Goal: Information Seeking & Learning: Learn about a topic

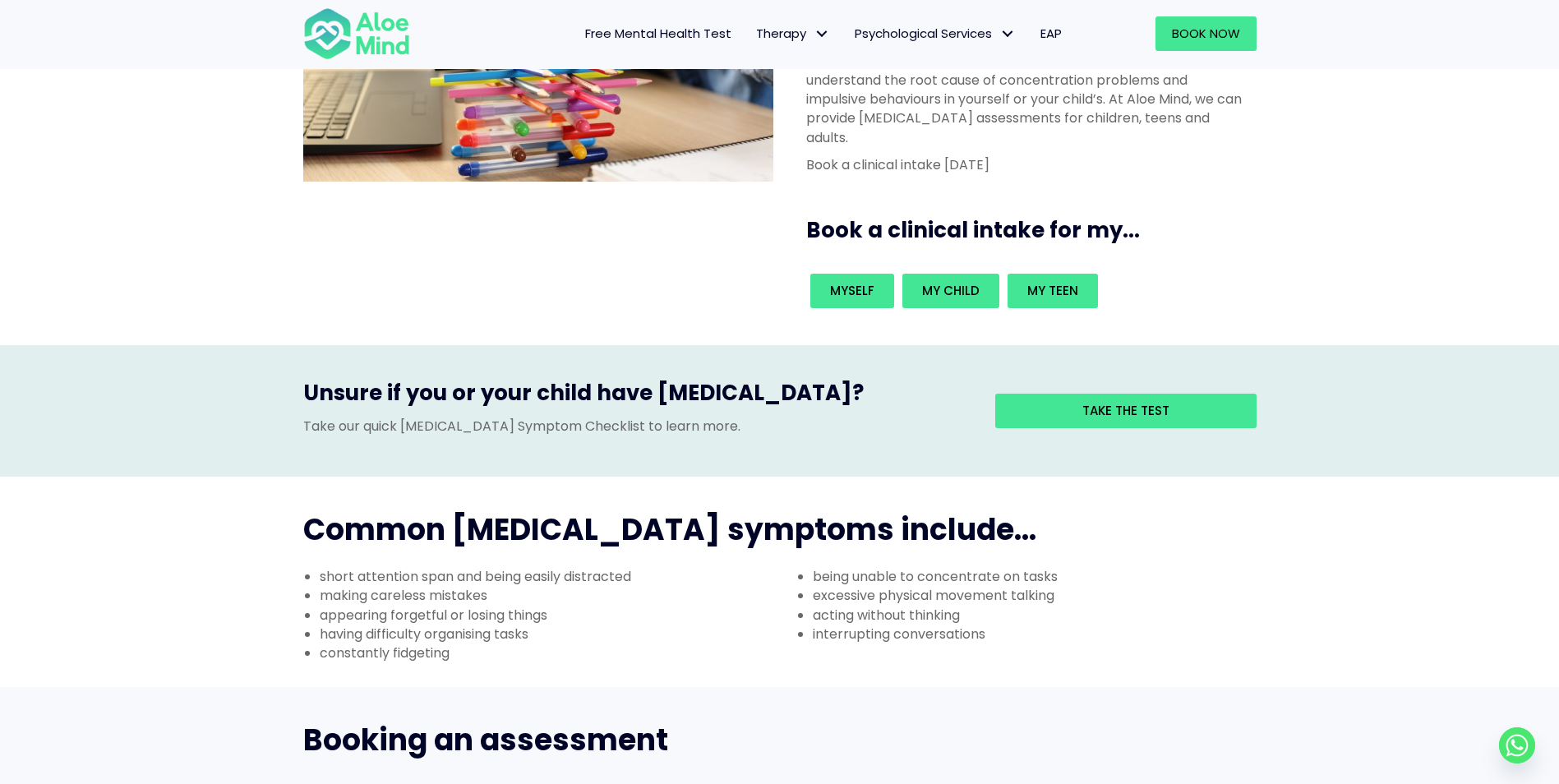
scroll to position [246, 0]
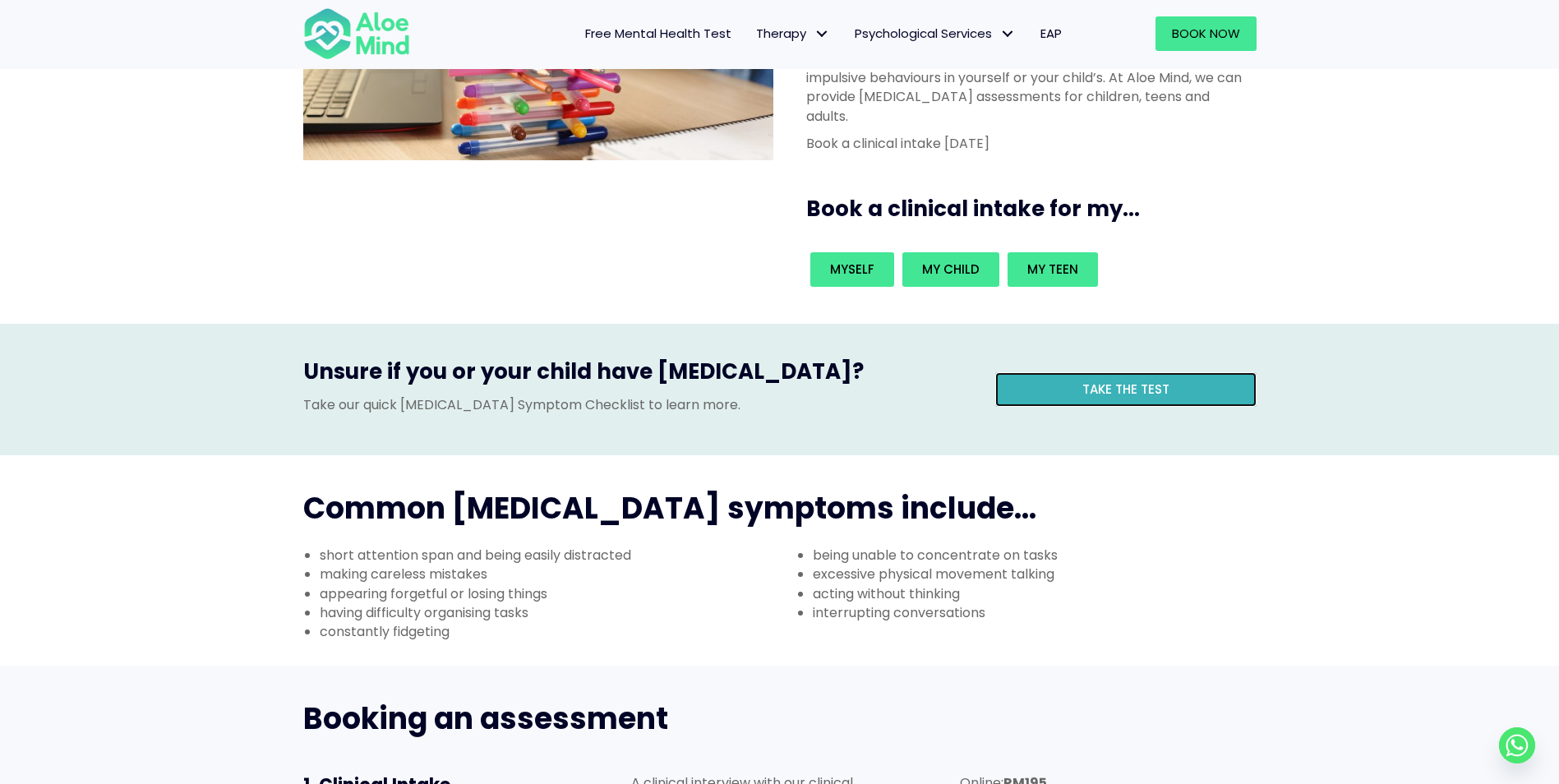
click at [1083, 380] on span "Take the test" at bounding box center [1127, 389] width 88 height 18
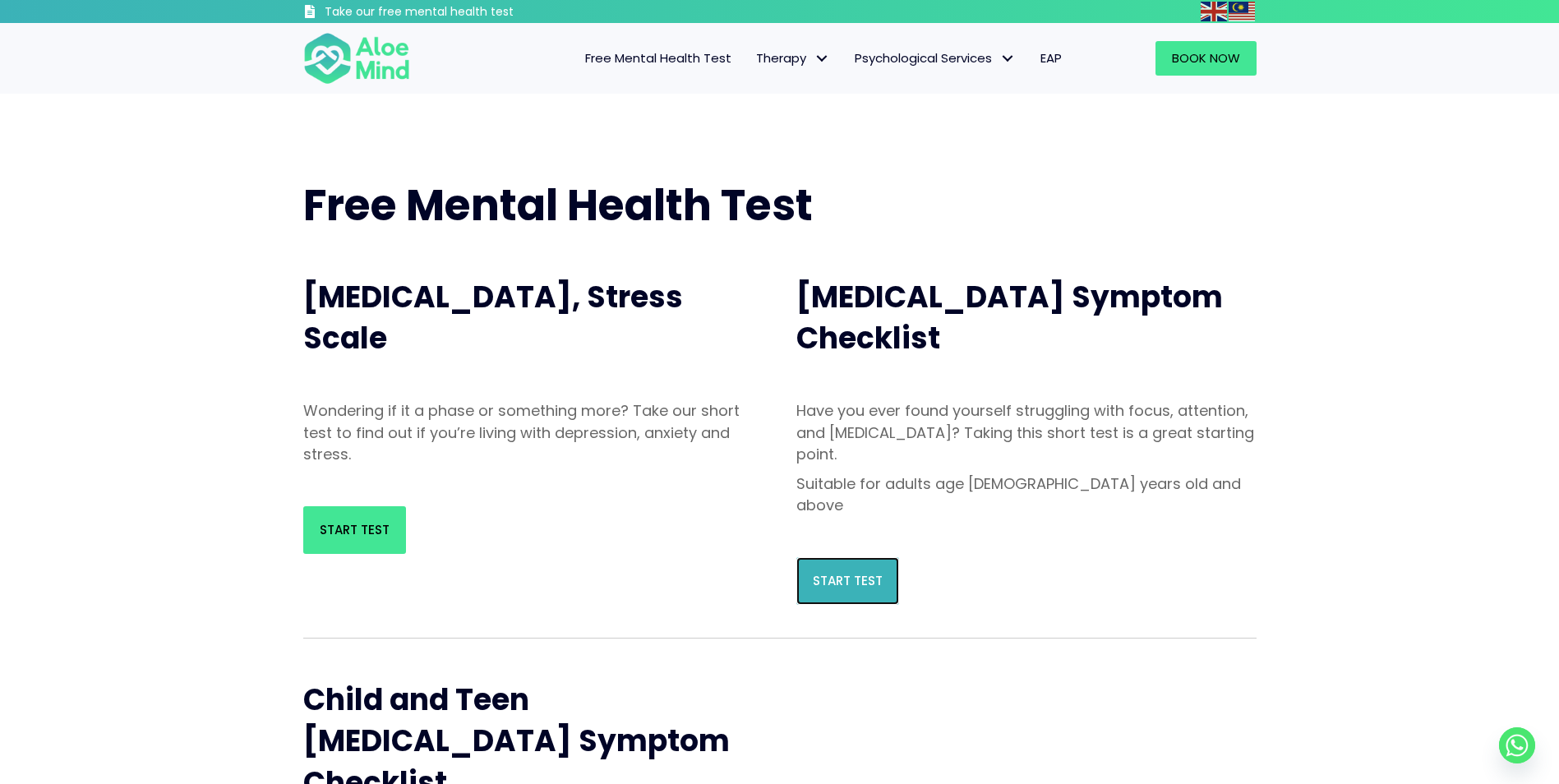
click at [864, 557] on link "Start Test" at bounding box center [849, 581] width 103 height 48
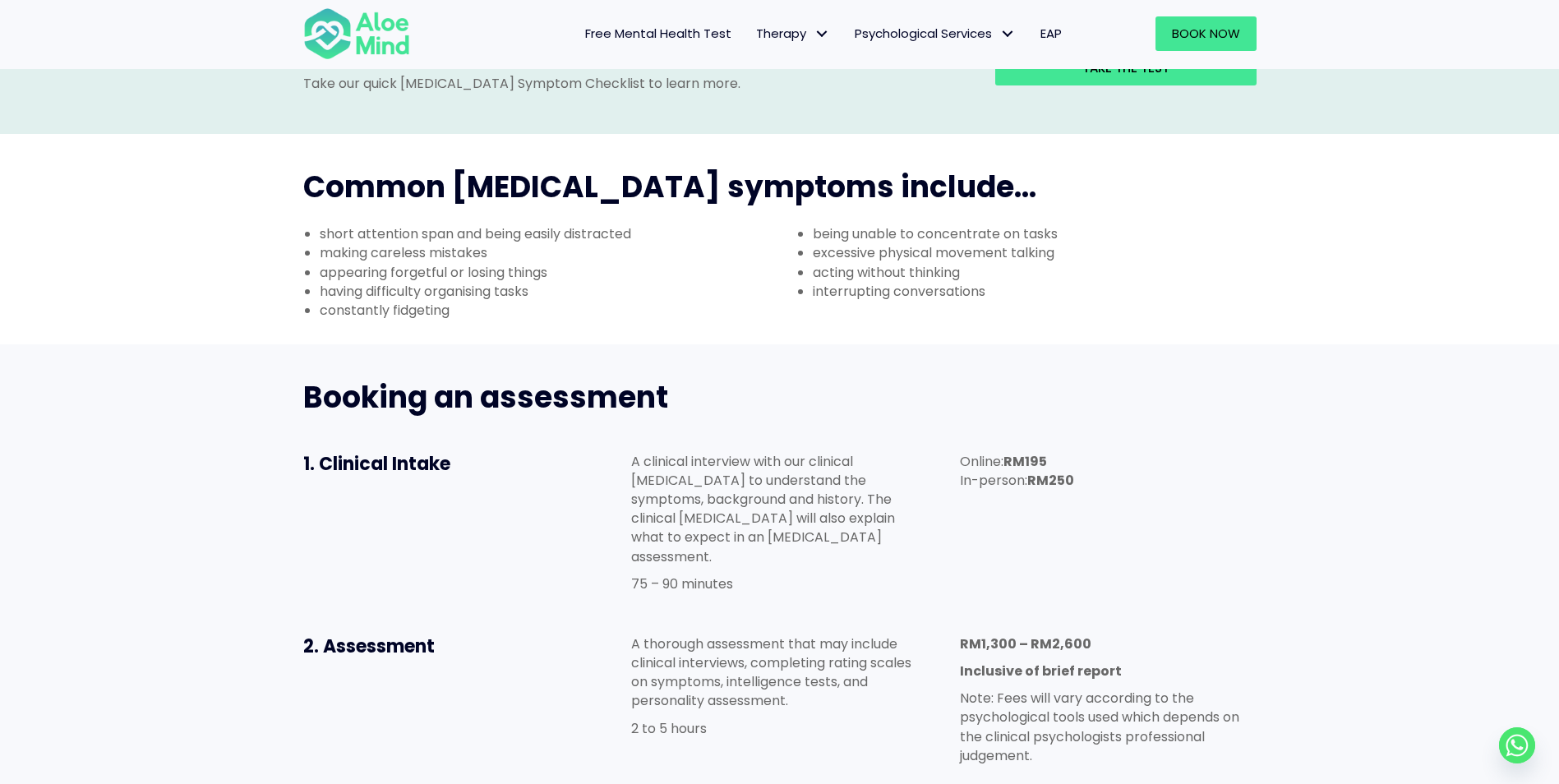
scroll to position [739, 0]
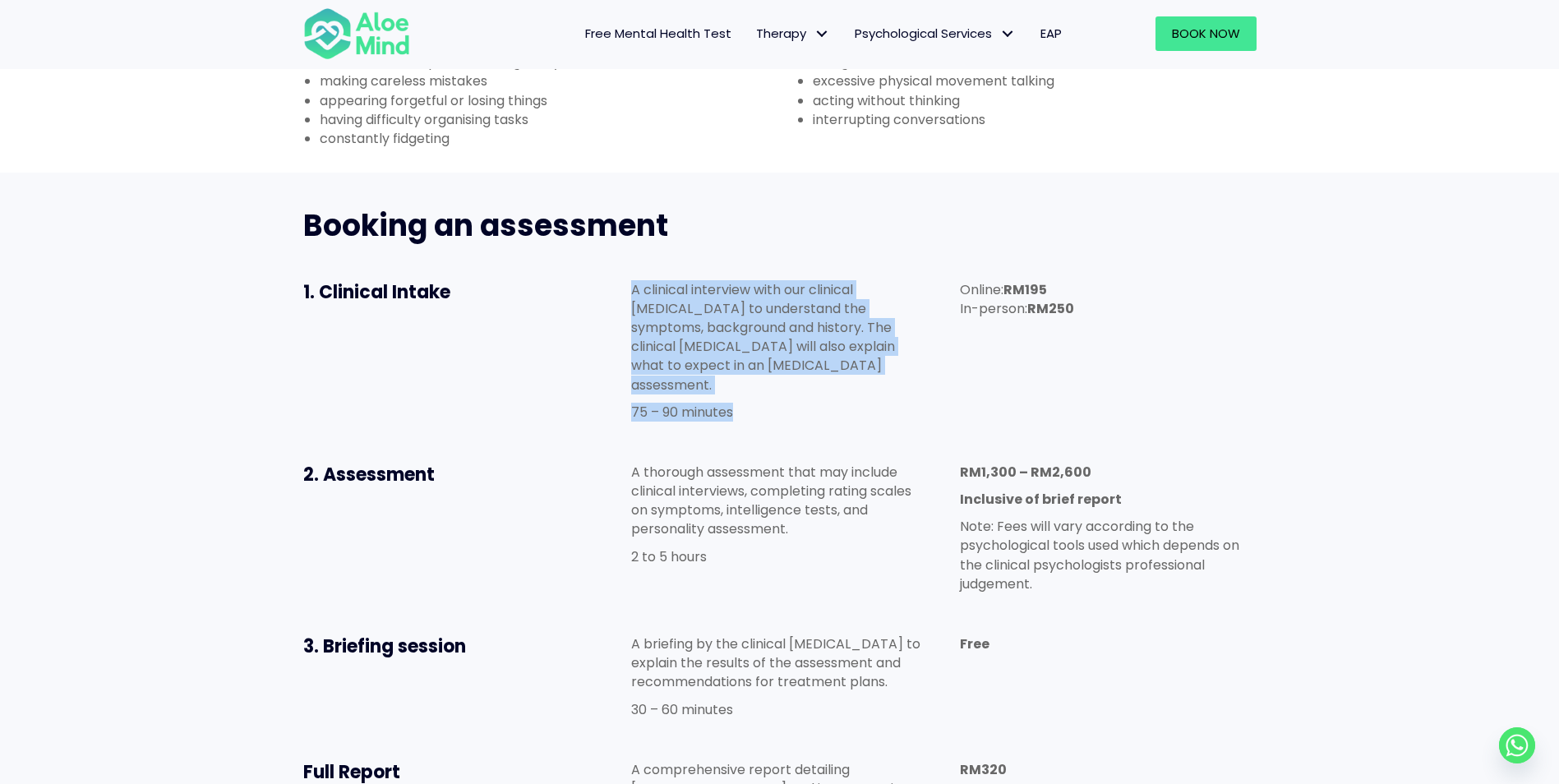
drag, startPoint x: 761, startPoint y: 318, endPoint x: 603, endPoint y: 215, distance: 188.6
click at [603, 264] on div "1. Clinical Intake A clinical interview with our clinical psychologist to under…" at bounding box center [780, 355] width 987 height 183
drag, startPoint x: 603, startPoint y: 215, endPoint x: 664, endPoint y: 248, distance: 69.4
click at [664, 280] on p "A clinical interview with our clinical [MEDICAL_DATA] to understand the symptom…" at bounding box center [780, 337] width 296 height 114
drag, startPoint x: 625, startPoint y: 200, endPoint x: 797, endPoint y: 302, distance: 200.0
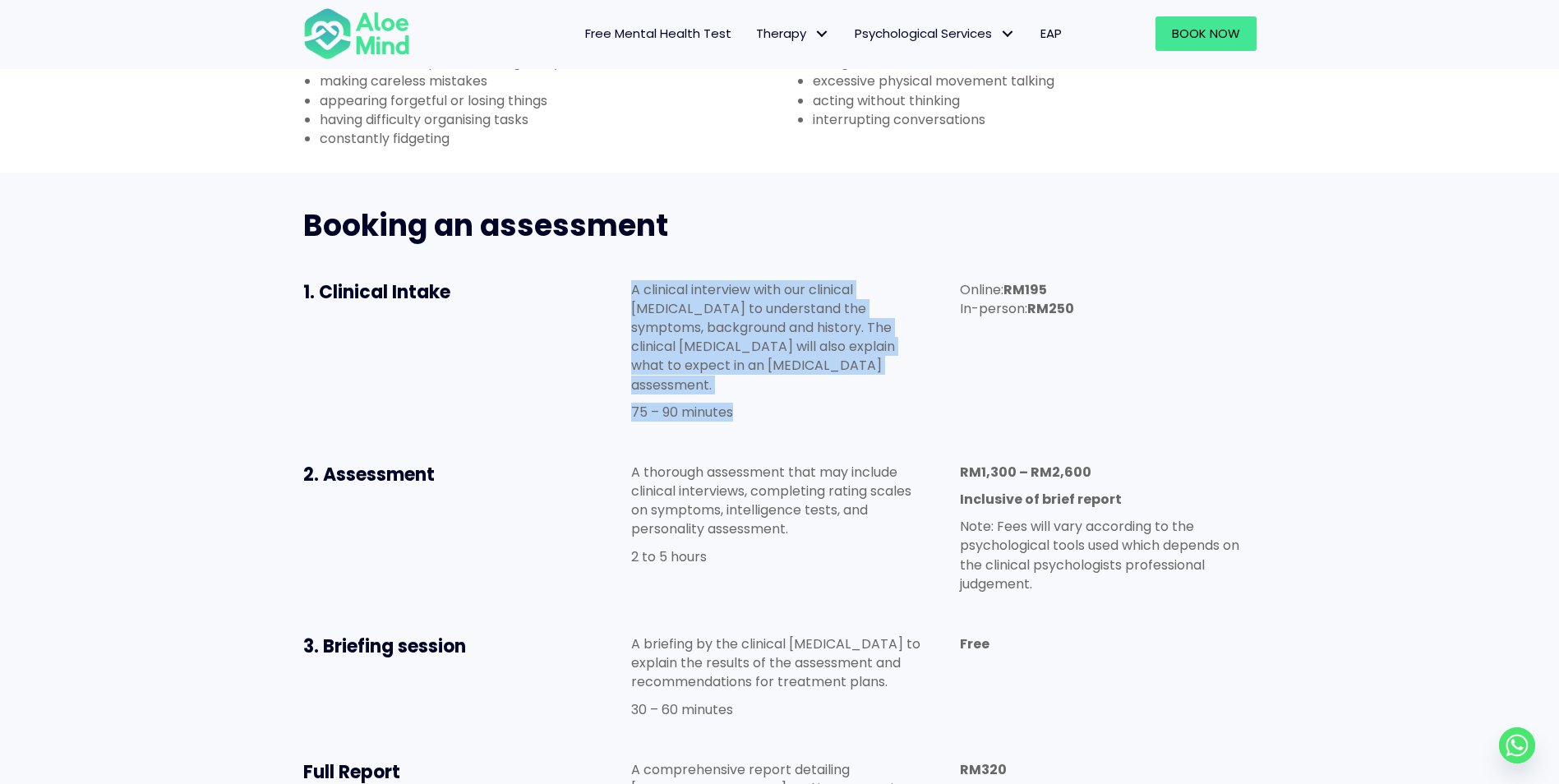
click at [797, 302] on div "A clinical interview with our clinical psychologist to understand the symptoms,…" at bounding box center [780, 355] width 329 height 183
drag, startPoint x: 797, startPoint y: 302, endPoint x: 749, endPoint y: 315, distance: 49.7
click at [749, 403] on p "75 – 90 minutes" at bounding box center [780, 411] width 296 height 18
drag, startPoint x: 871, startPoint y: 285, endPoint x: 618, endPoint y: 208, distance: 264.5
click at [618, 264] on div "A clinical interview with our clinical psychologist to understand the symptoms,…" at bounding box center [780, 355] width 329 height 183
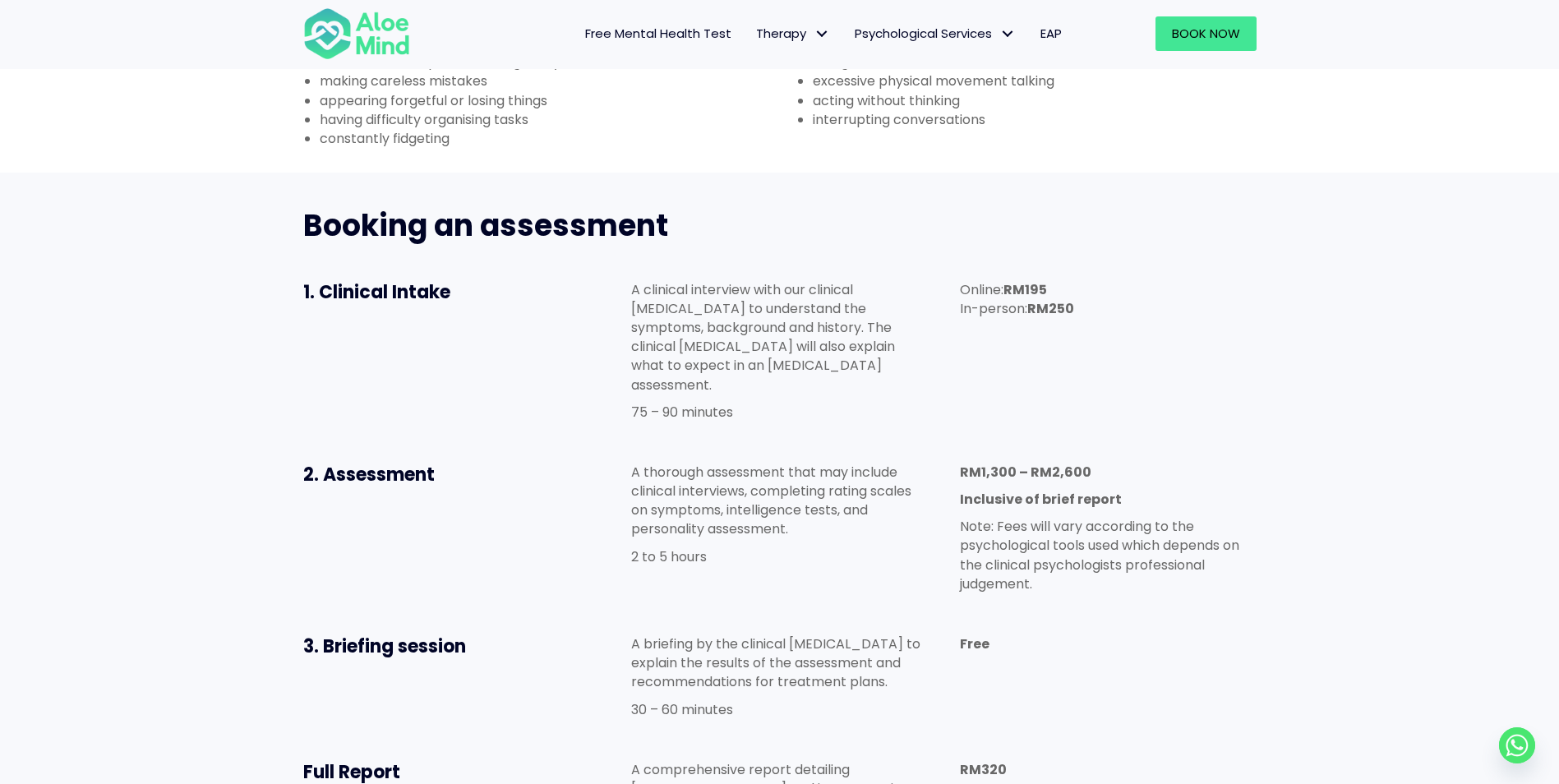
drag, startPoint x: 618, startPoint y: 208, endPoint x: 591, endPoint y: 239, distance: 41.1
click at [591, 264] on div "1. Clinical Intake" at bounding box center [452, 293] width 329 height 58
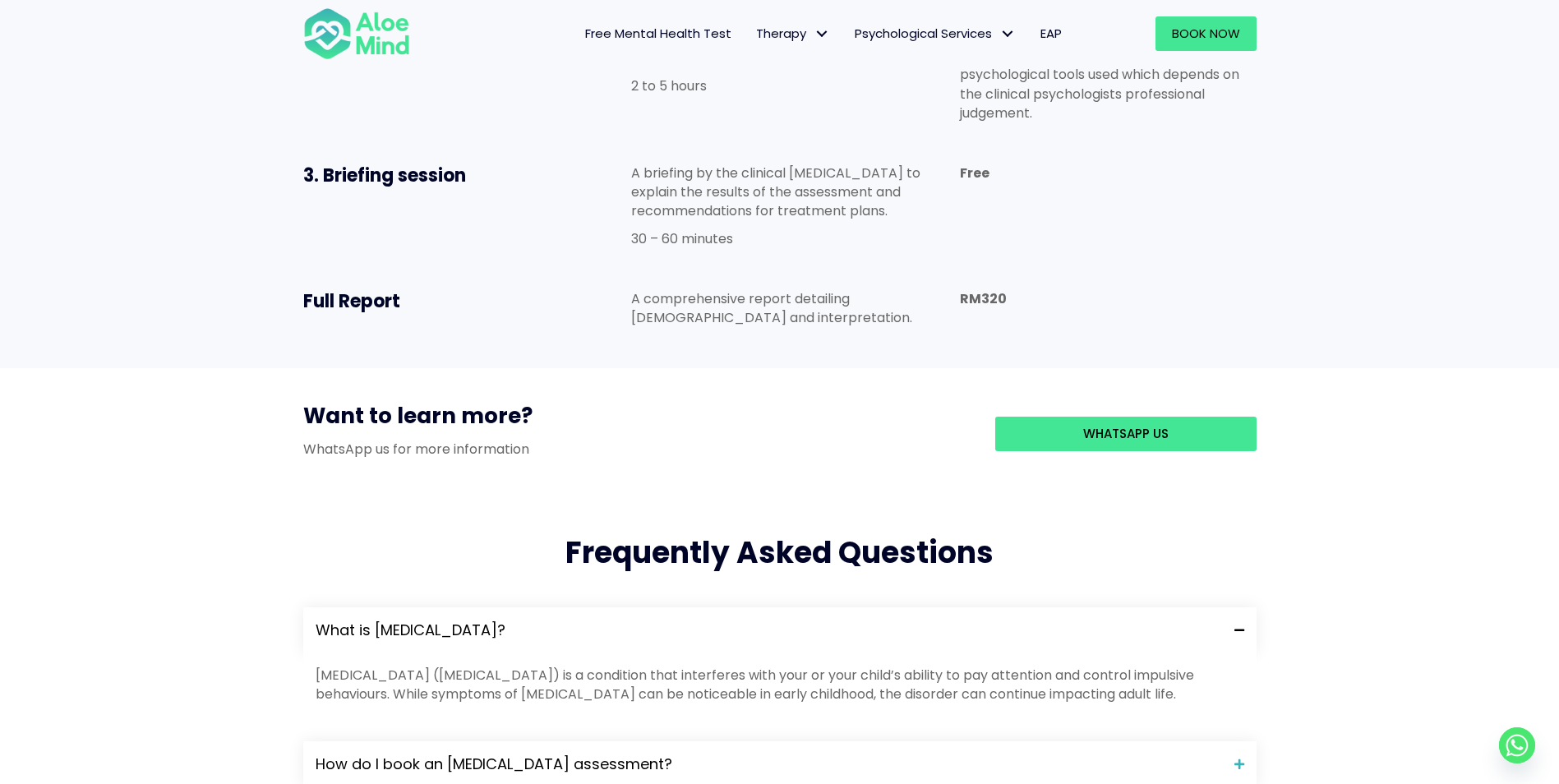
scroll to position [1479, 0]
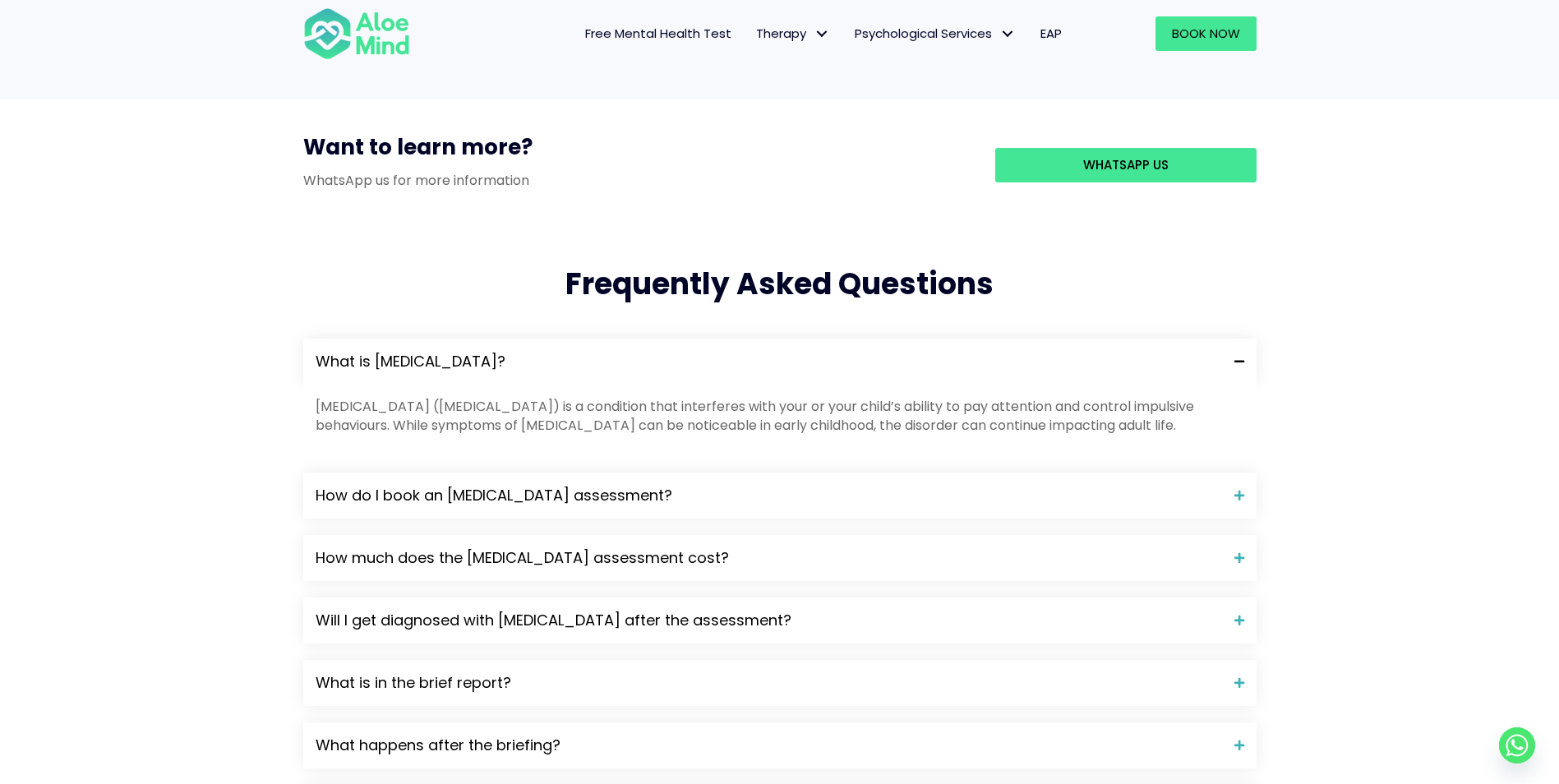
click at [1134, 397] on p "[MEDICAL_DATA] ([MEDICAL_DATA]) is a condition that interferes with your or you…" at bounding box center [780, 415] width 929 height 38
click at [1217, 351] on span "What is [MEDICAL_DATA]?" at bounding box center [769, 362] width 907 height 21
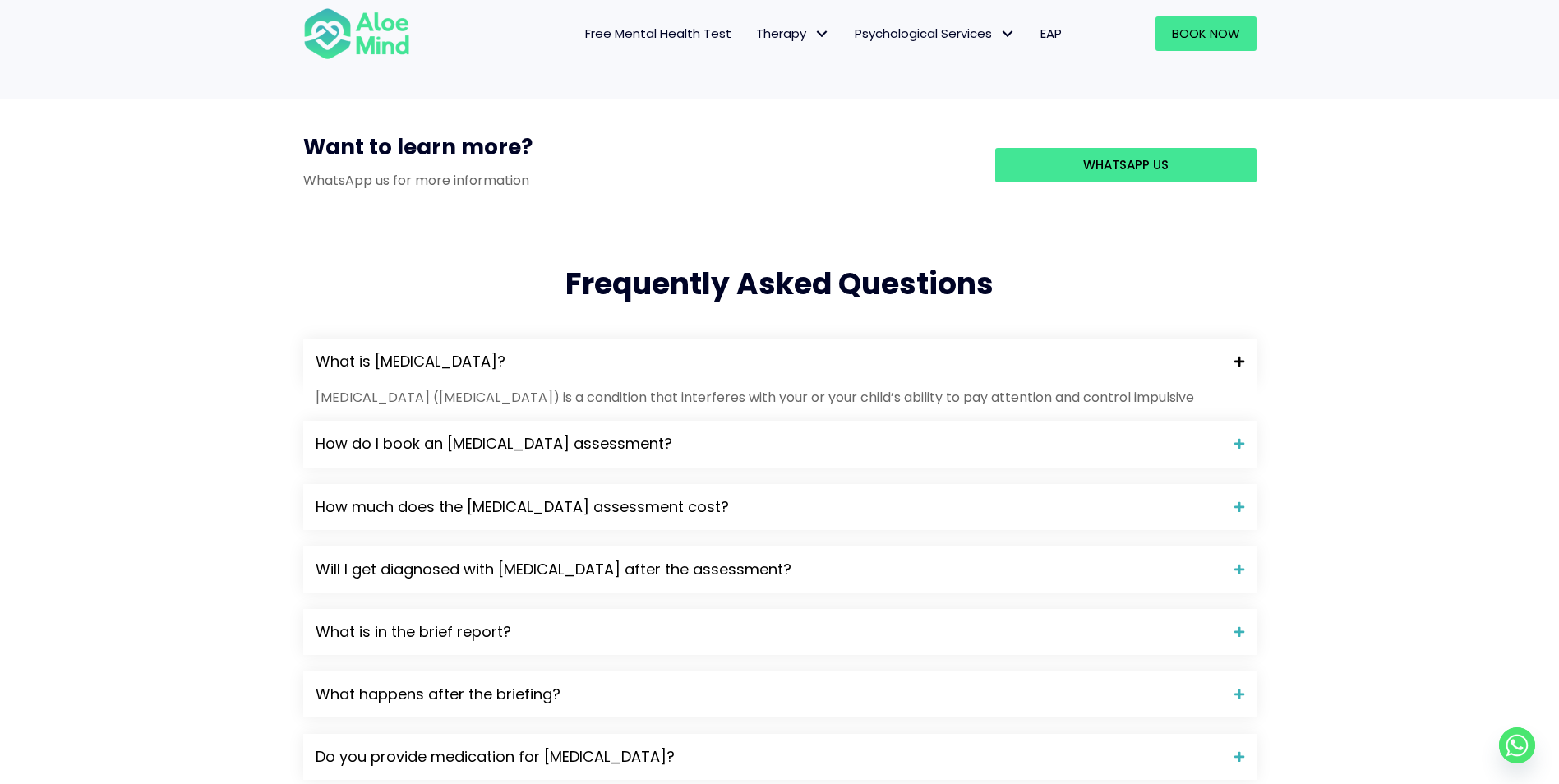
click at [1217, 351] on span "What is [MEDICAL_DATA]?" at bounding box center [769, 362] width 907 height 21
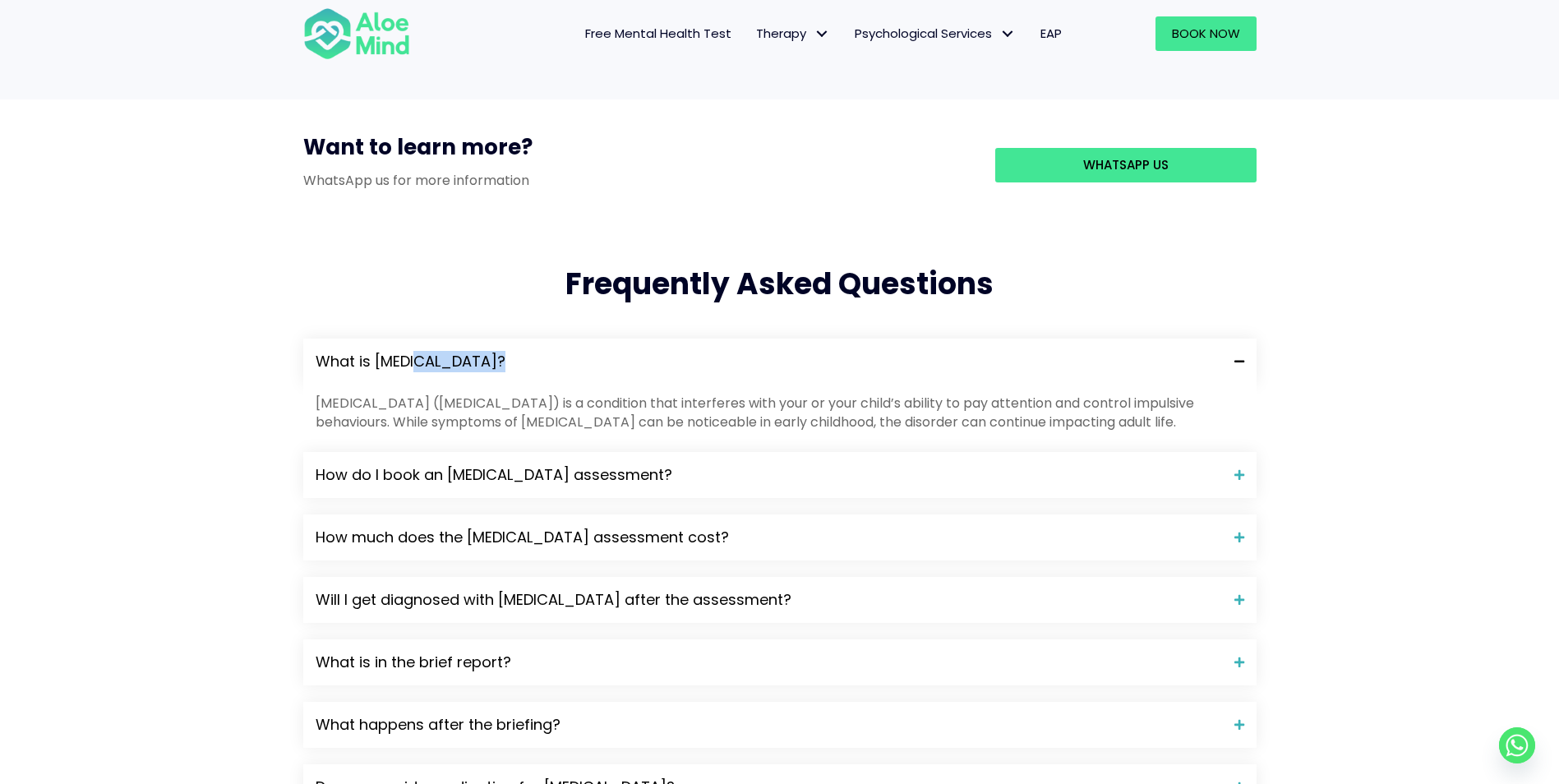
click at [1217, 351] on span "What is [MEDICAL_DATA]?" at bounding box center [769, 362] width 907 height 21
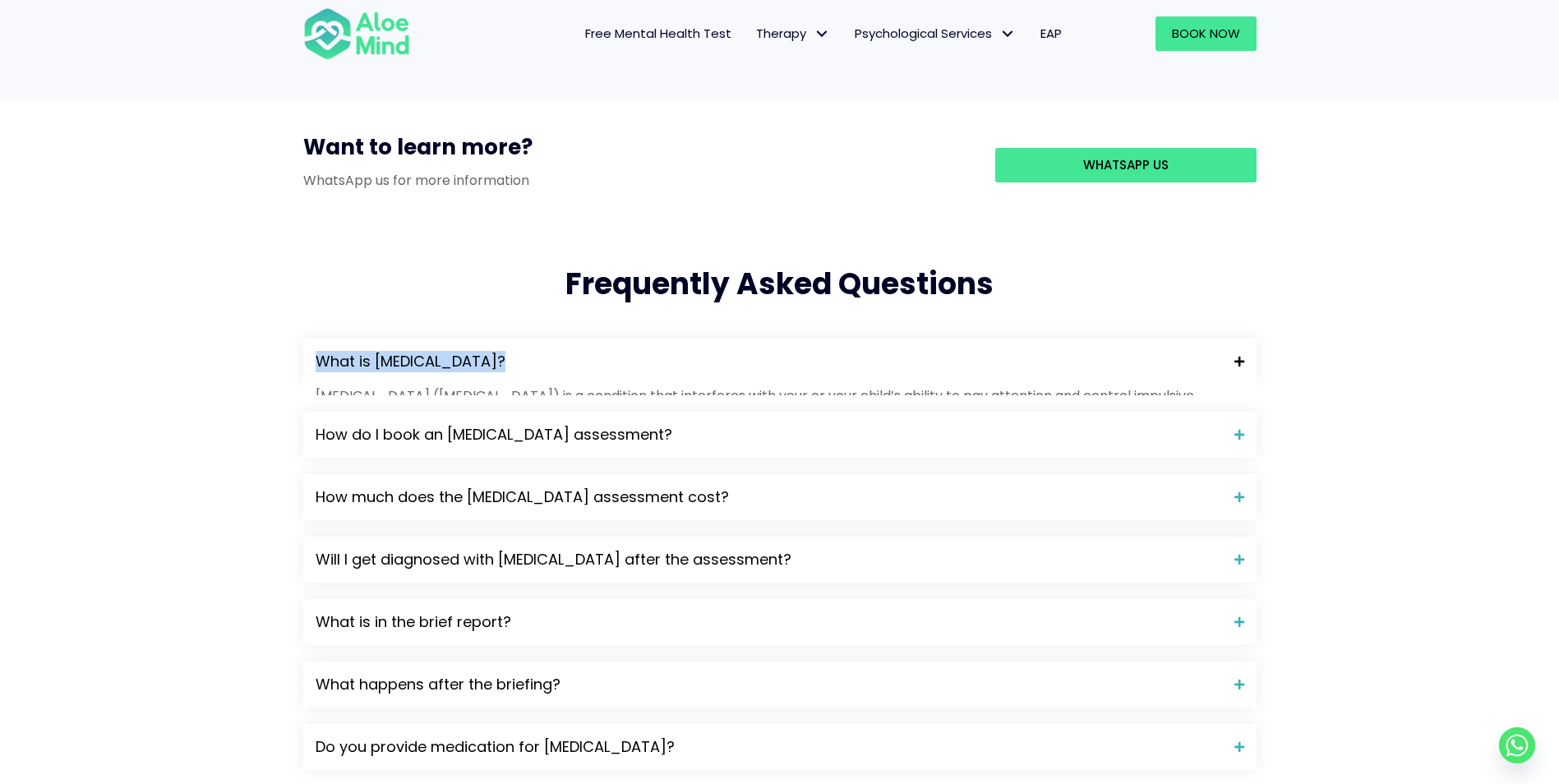
click at [1217, 351] on span "What is [MEDICAL_DATA]?" at bounding box center [769, 362] width 907 height 21
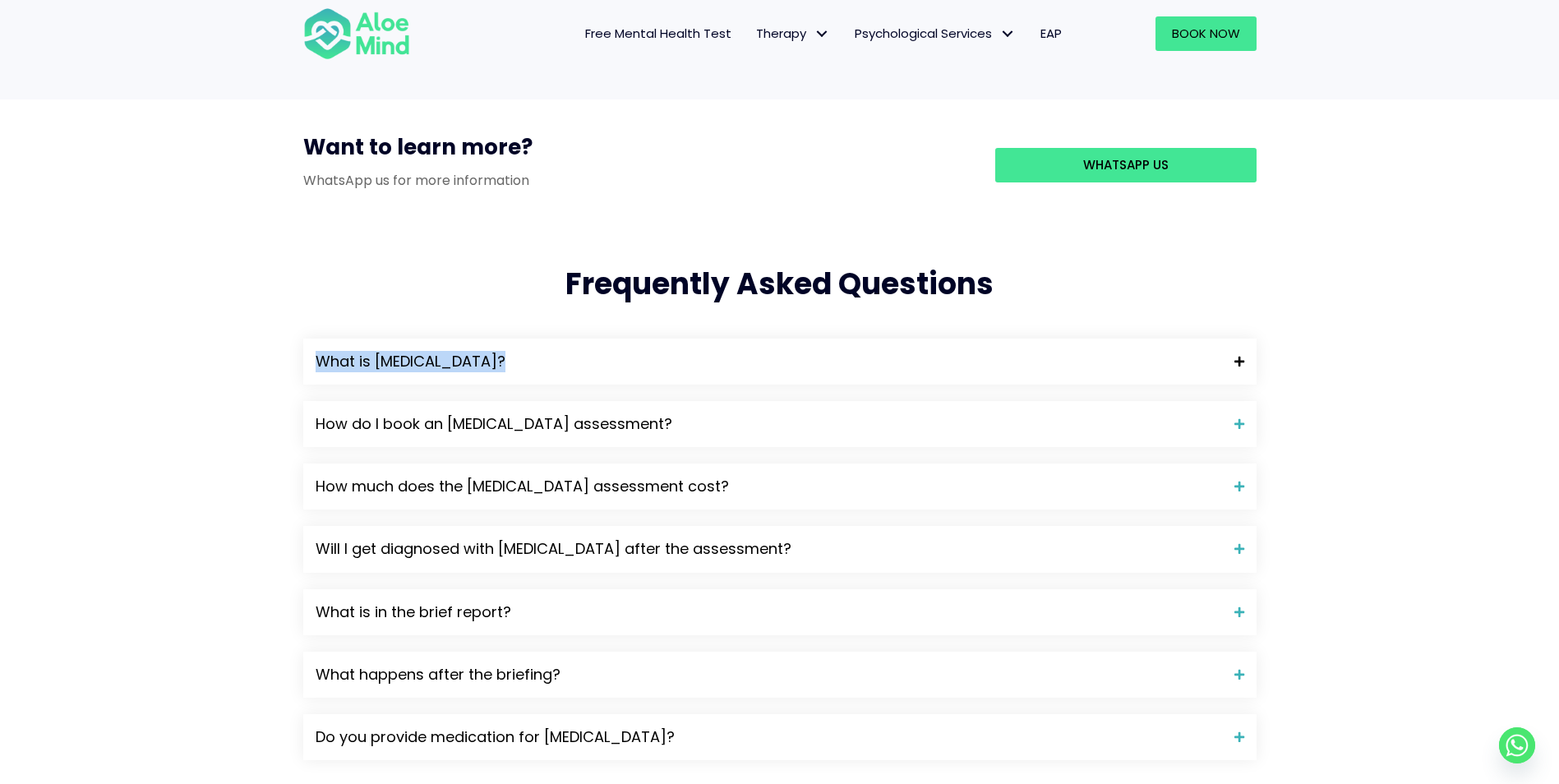
drag, startPoint x: 1217, startPoint y: 272, endPoint x: 1119, endPoint y: 257, distance: 99.1
click at [1119, 351] on span "What is [MEDICAL_DATA]?" at bounding box center [769, 362] width 907 height 21
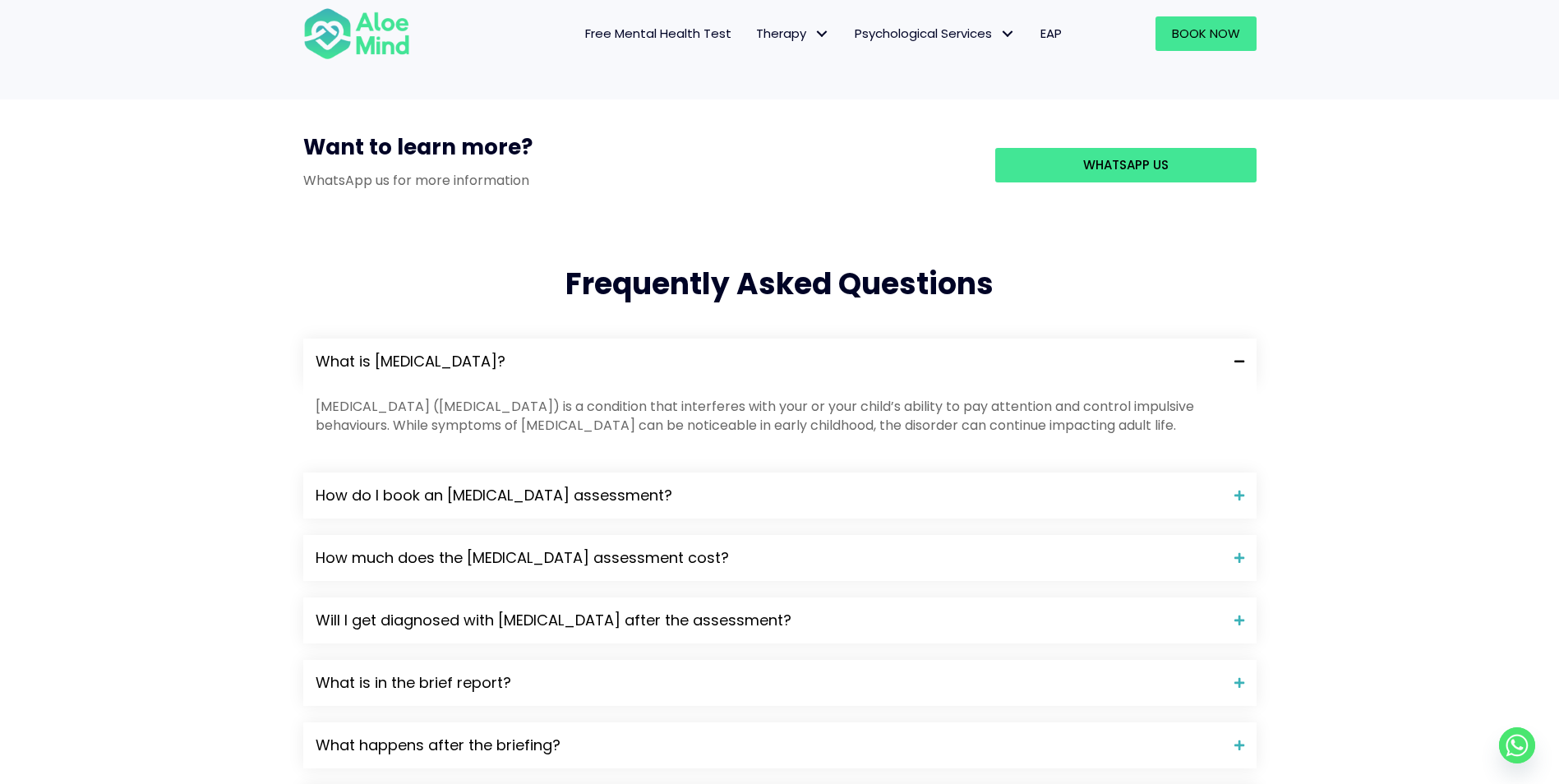
click at [1211, 351] on span "What is [MEDICAL_DATA]?" at bounding box center [769, 362] width 907 height 21
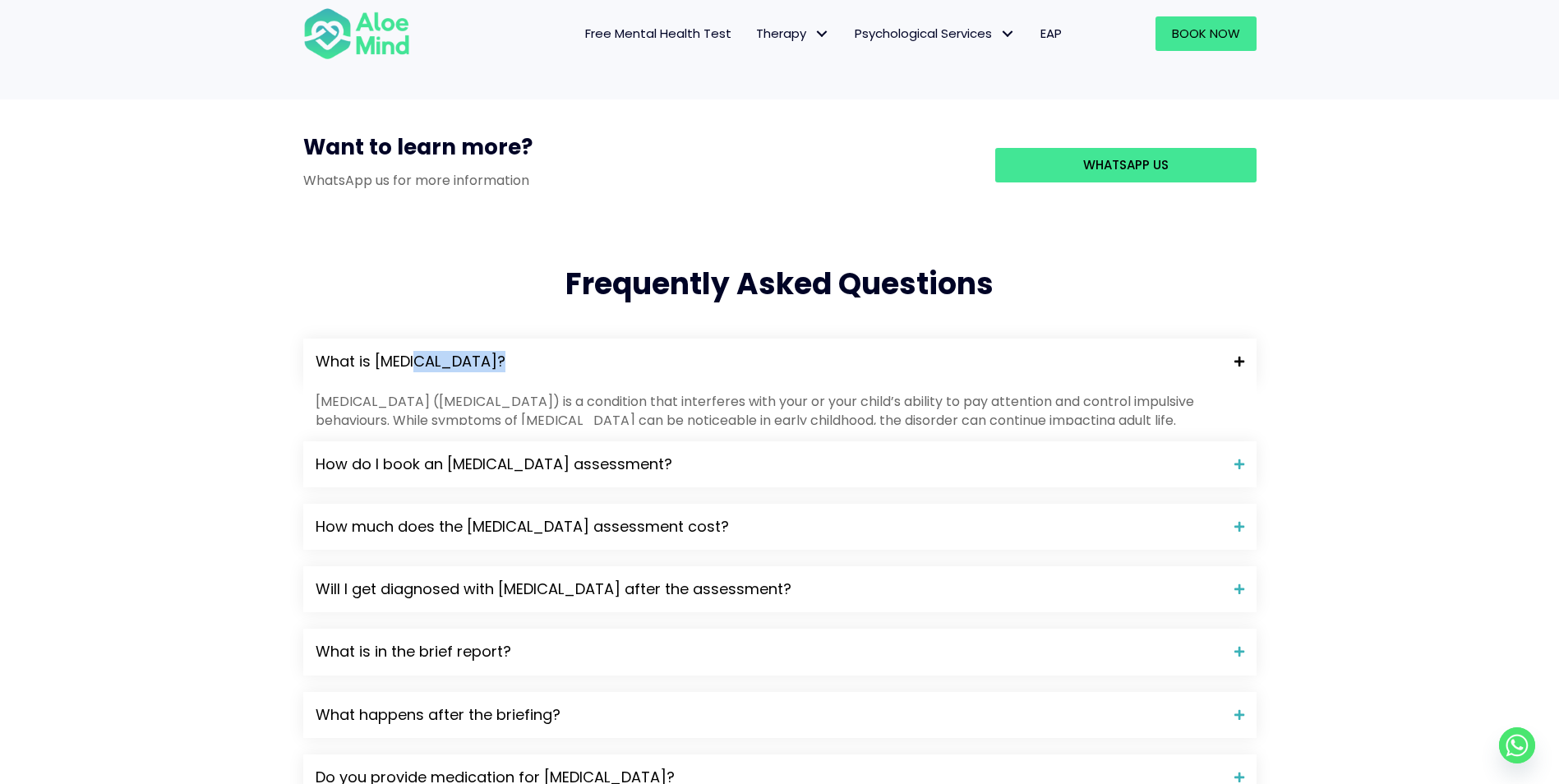
click at [1211, 351] on span "What is [MEDICAL_DATA]?" at bounding box center [769, 362] width 907 height 21
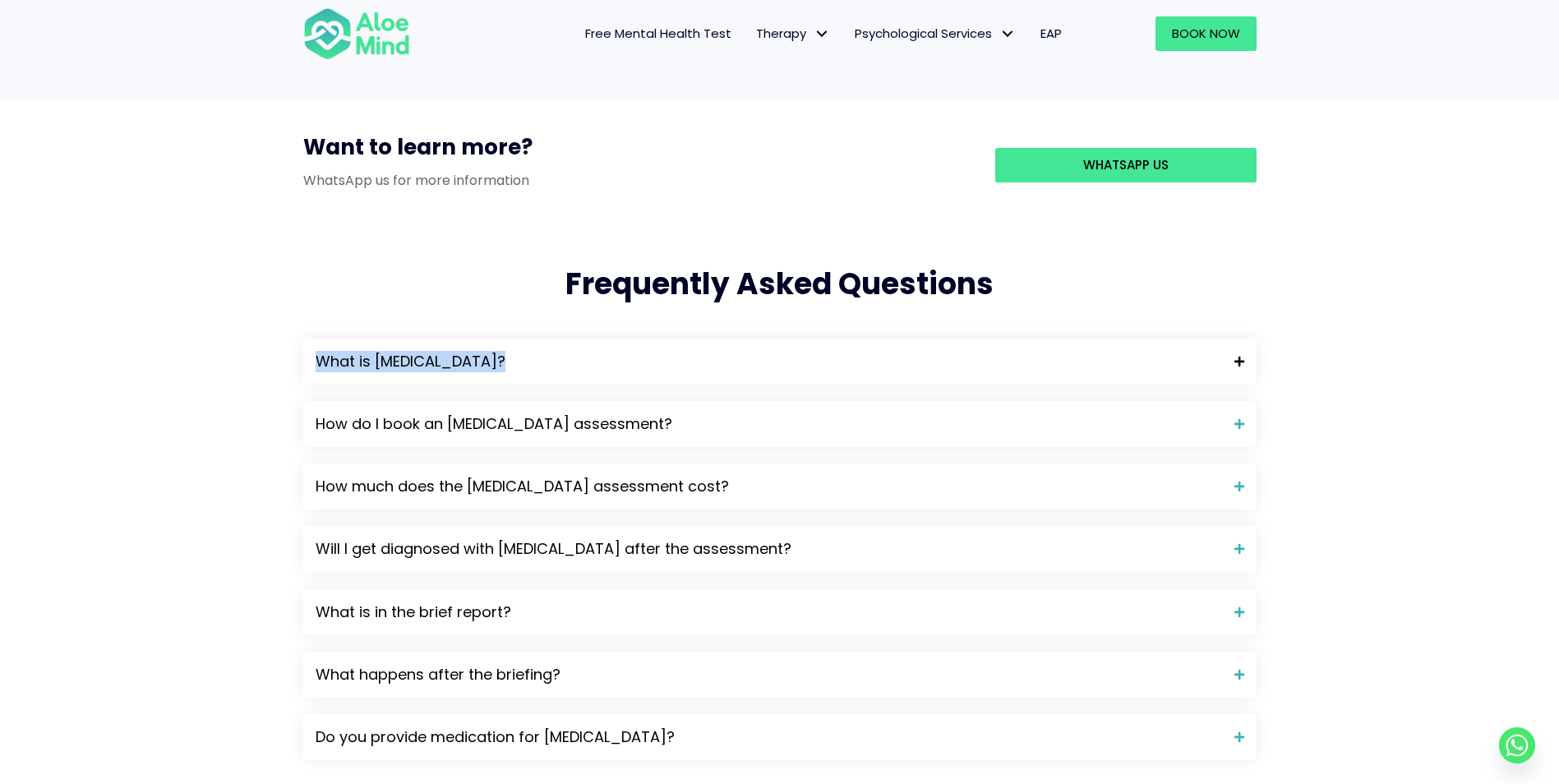
click at [1211, 351] on span "What is [MEDICAL_DATA]?" at bounding box center [769, 362] width 907 height 21
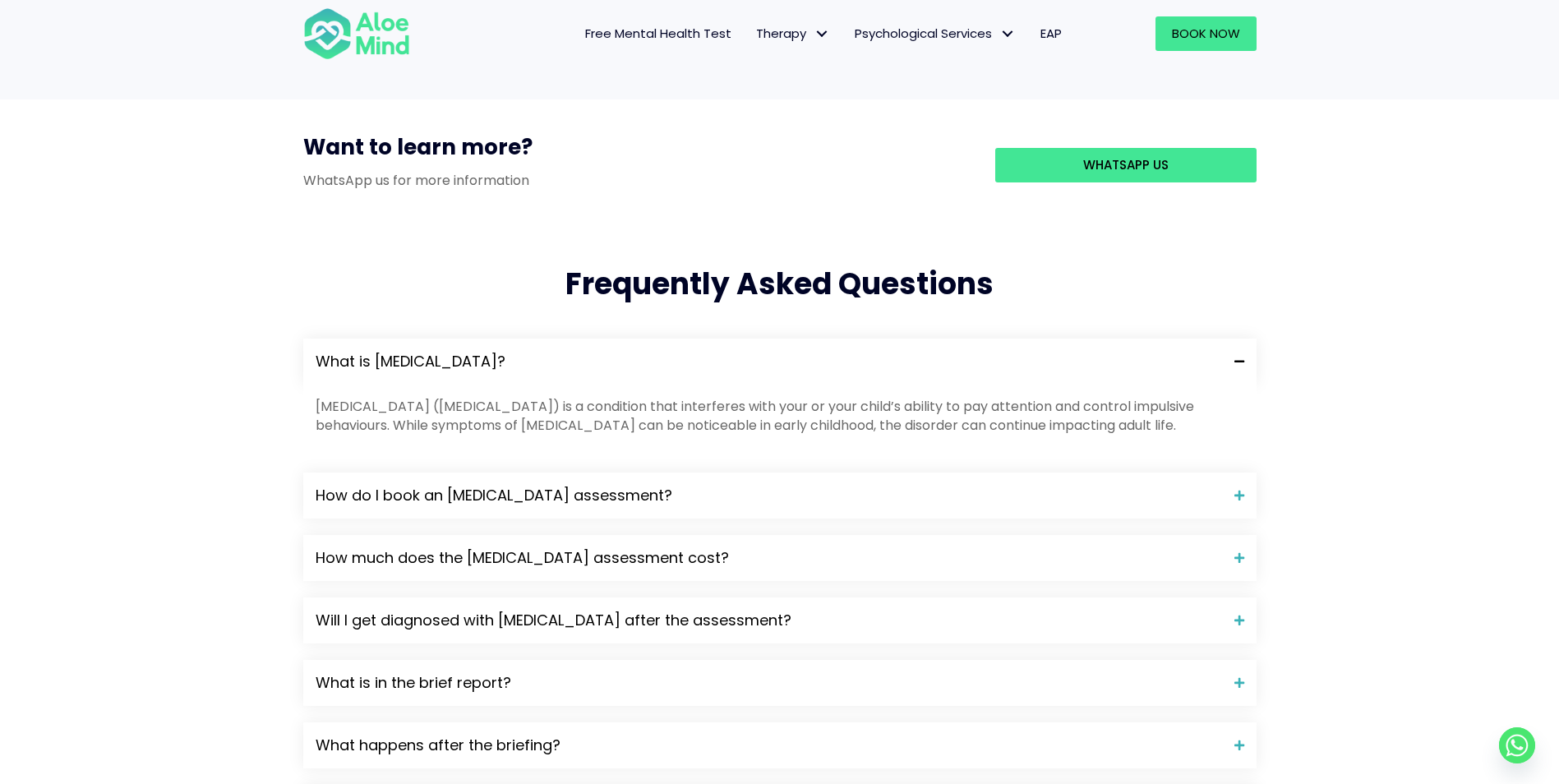
drag, startPoint x: 1211, startPoint y: 266, endPoint x: 1414, endPoint y: 304, distance: 206.5
click at [1414, 304] on div "Frequently Asked Questions What is ADHD? Attention-deficit hyperactivity disord…" at bounding box center [780, 554] width 1559 height 649
click at [1215, 351] on span "What is [MEDICAL_DATA]?" at bounding box center [769, 362] width 907 height 21
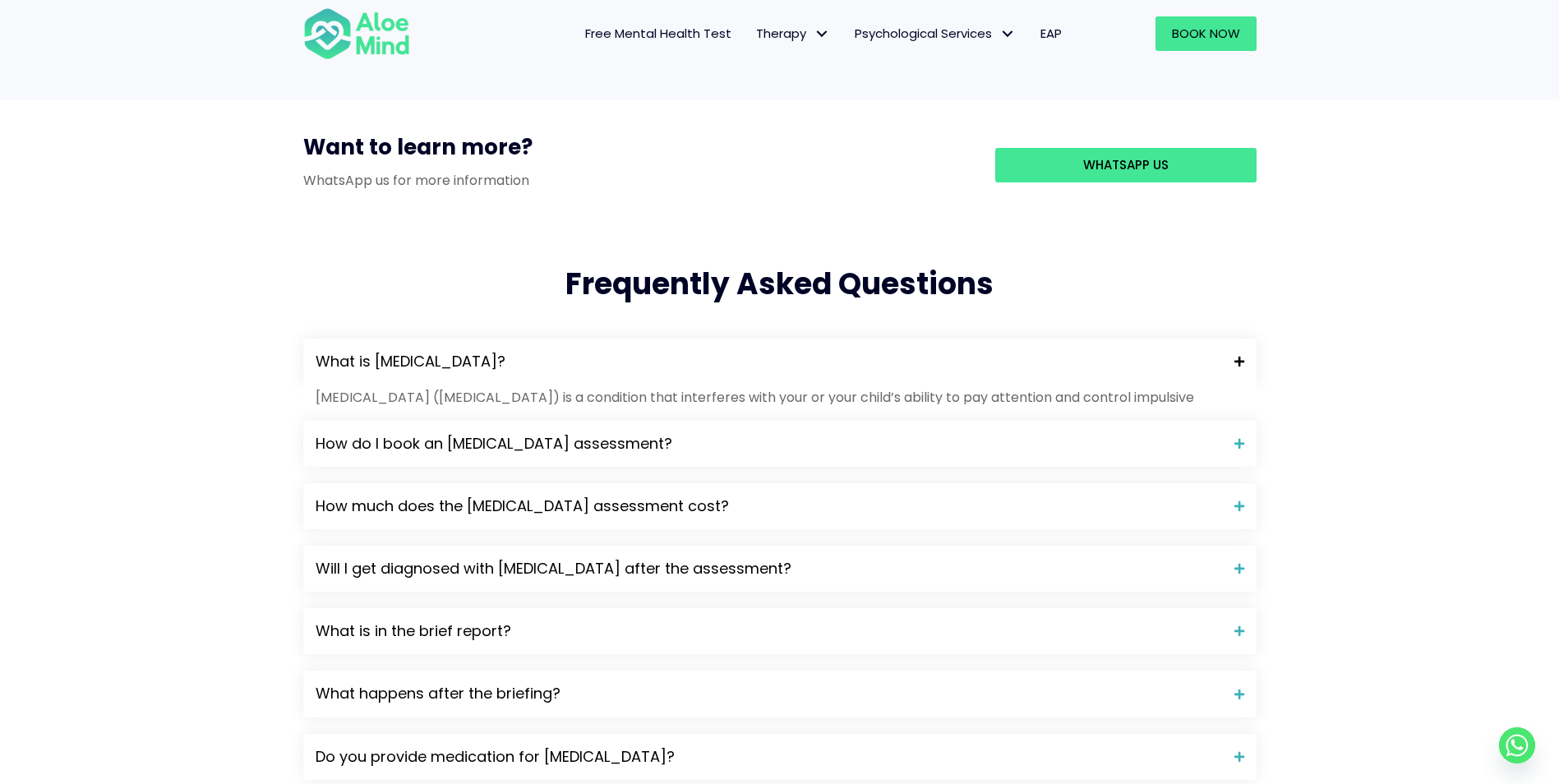
click at [1215, 351] on span "What is [MEDICAL_DATA]?" at bounding box center [769, 362] width 907 height 21
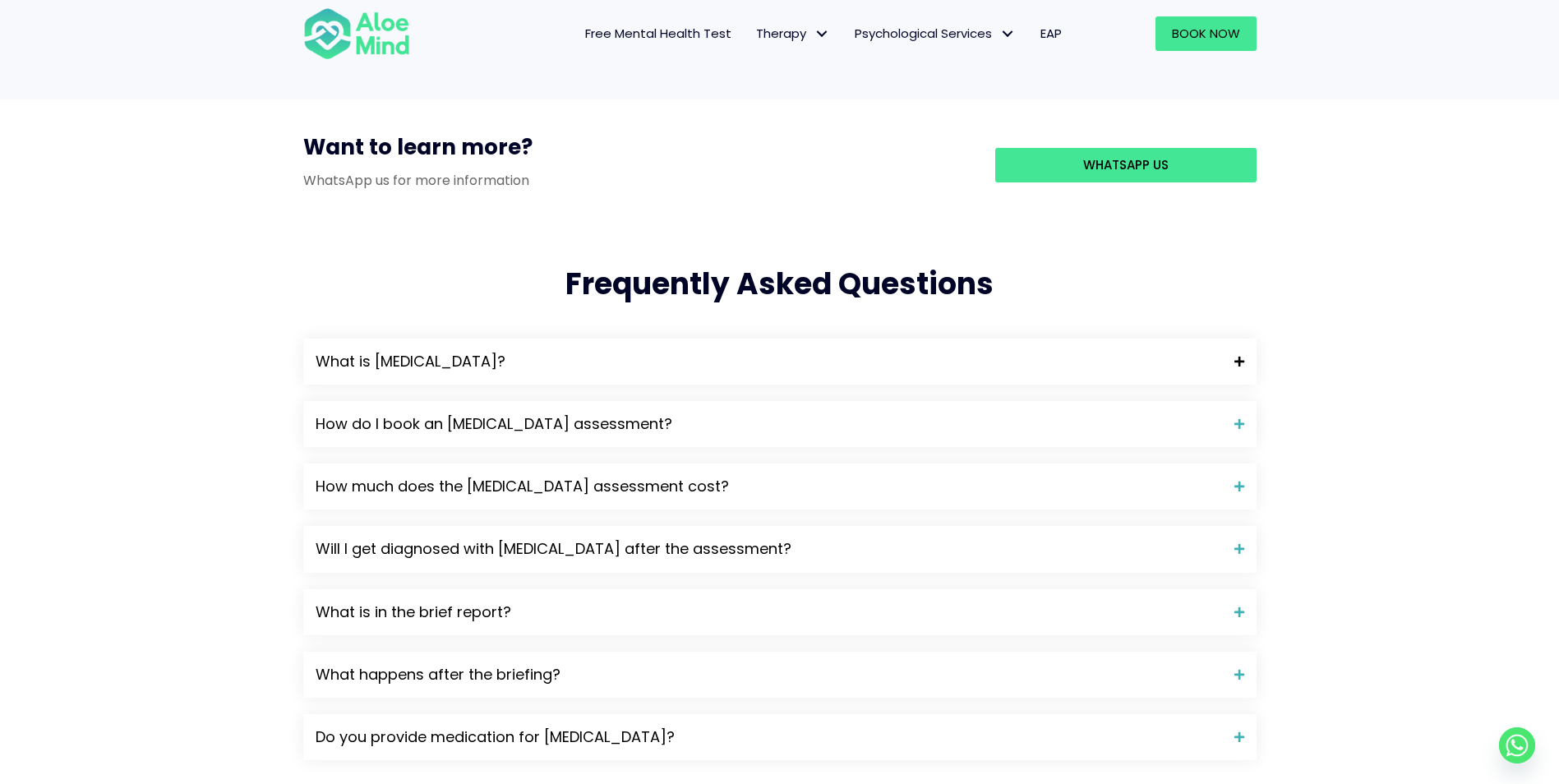
click at [1215, 351] on span "What is [MEDICAL_DATA]?" at bounding box center [769, 362] width 907 height 21
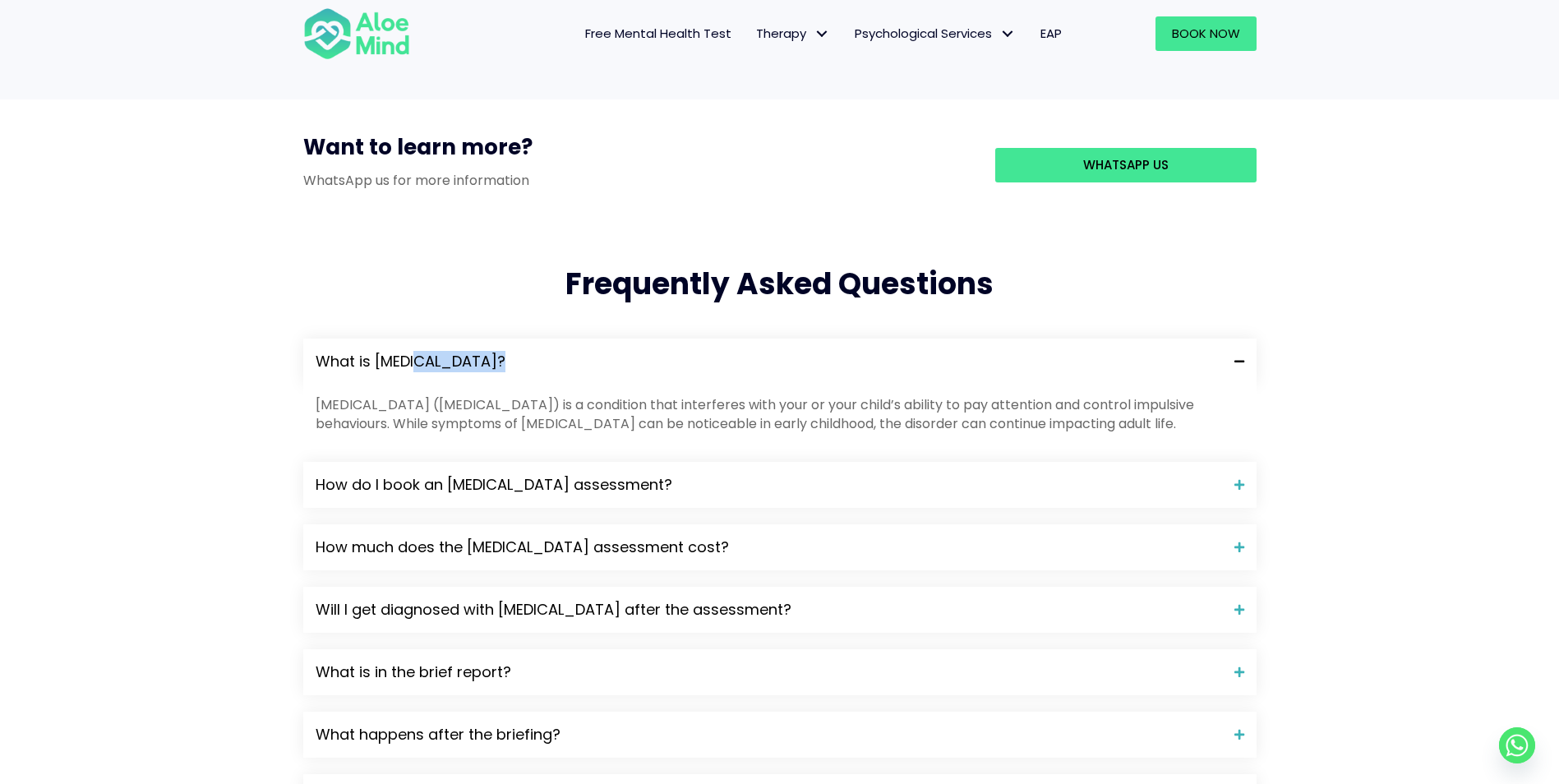
click at [1215, 351] on span "What is [MEDICAL_DATA]?" at bounding box center [769, 362] width 907 height 21
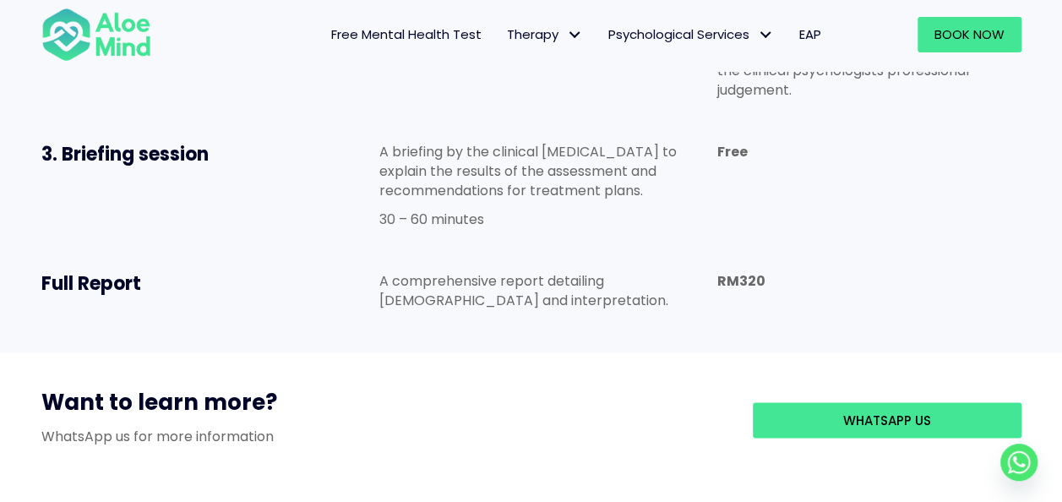
scroll to position [1271, 0]
